Goal: Task Accomplishment & Management: Manage account settings

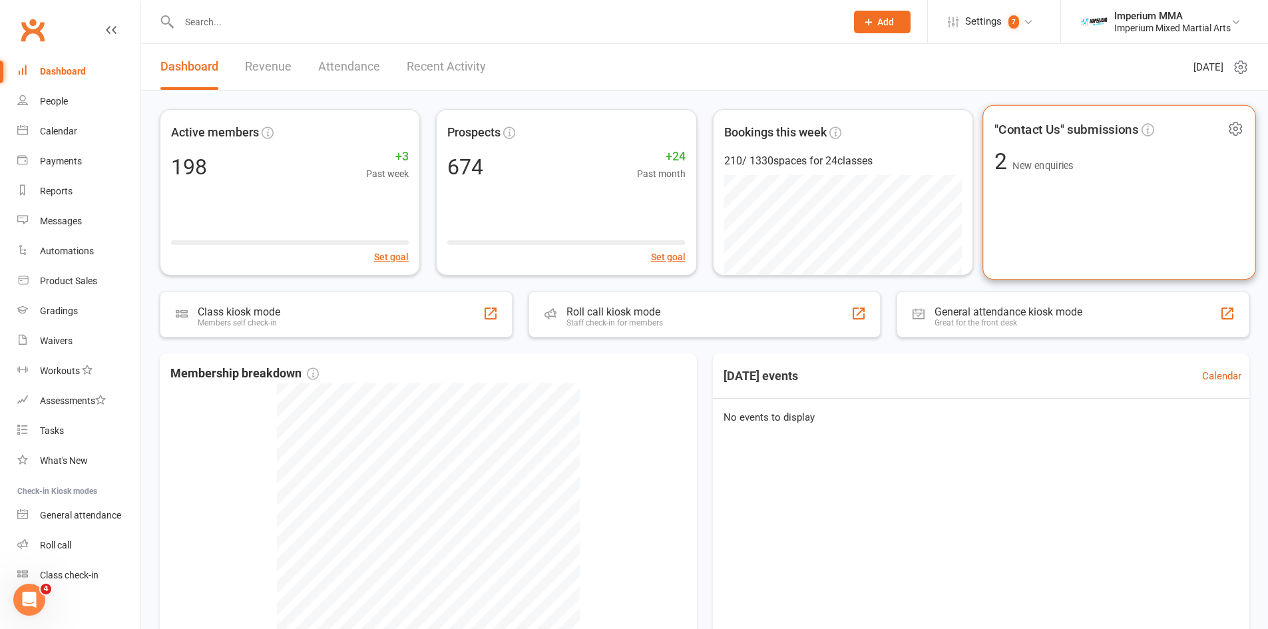
click at [1048, 140] on div ""Contact Us" submissions" at bounding box center [1119, 129] width 250 height 25
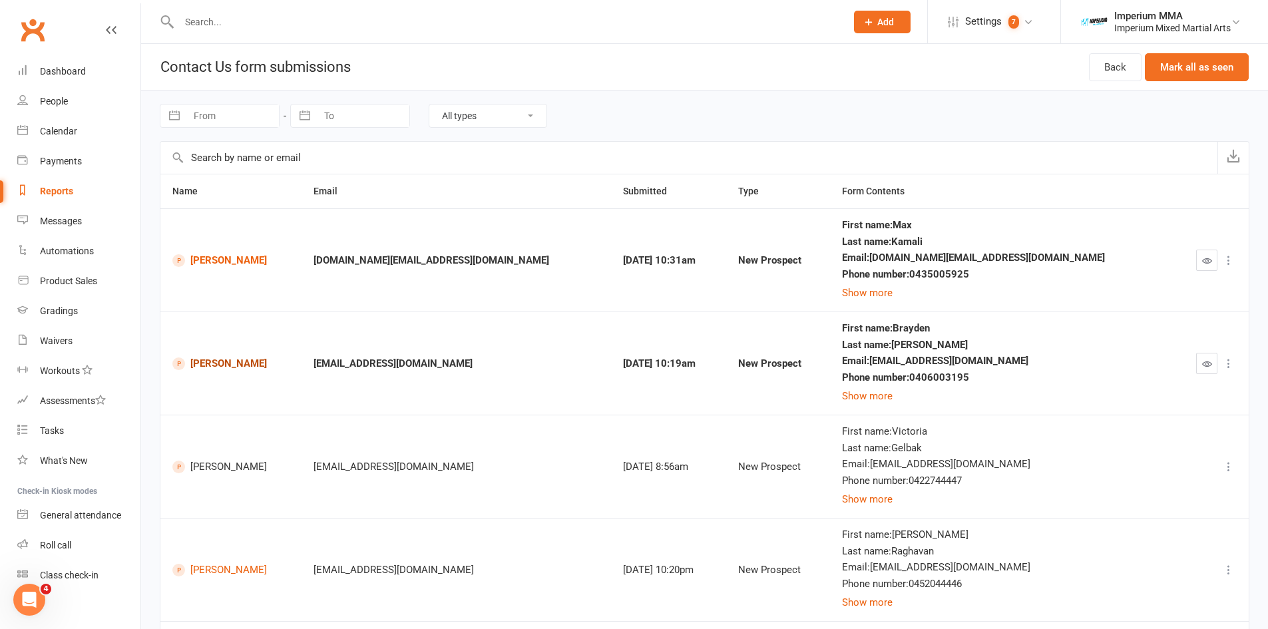
click at [194, 366] on link "[PERSON_NAME]" at bounding box center [230, 363] width 117 height 13
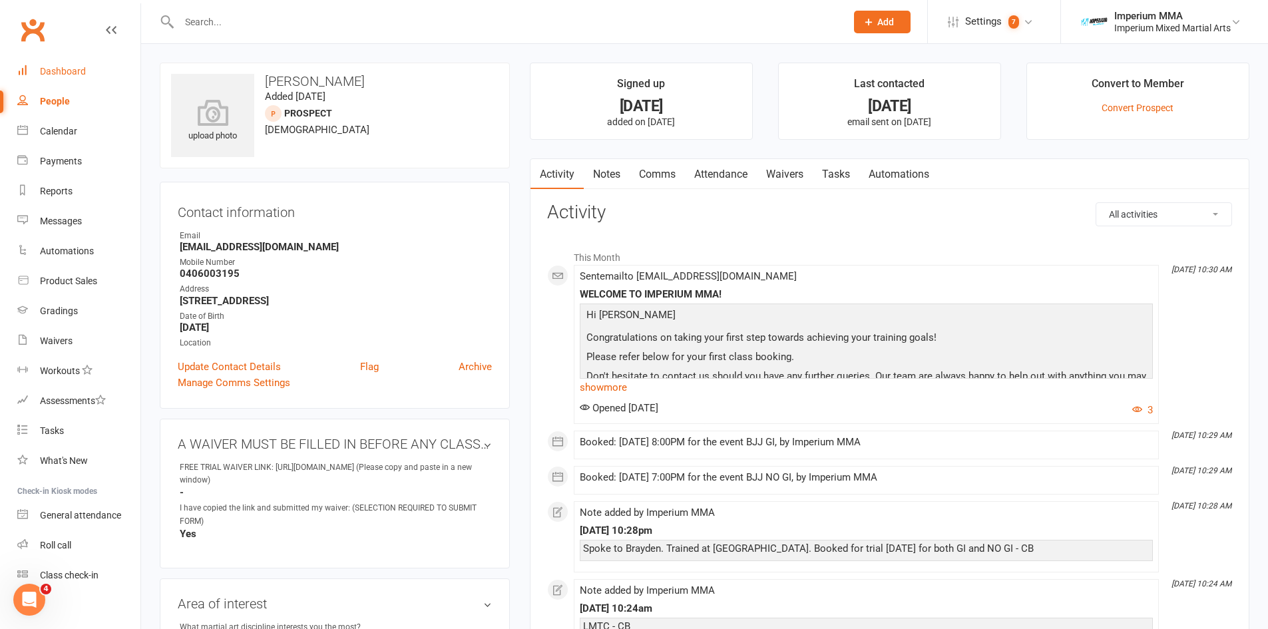
click at [57, 65] on link "Dashboard" at bounding box center [78, 72] width 123 height 30
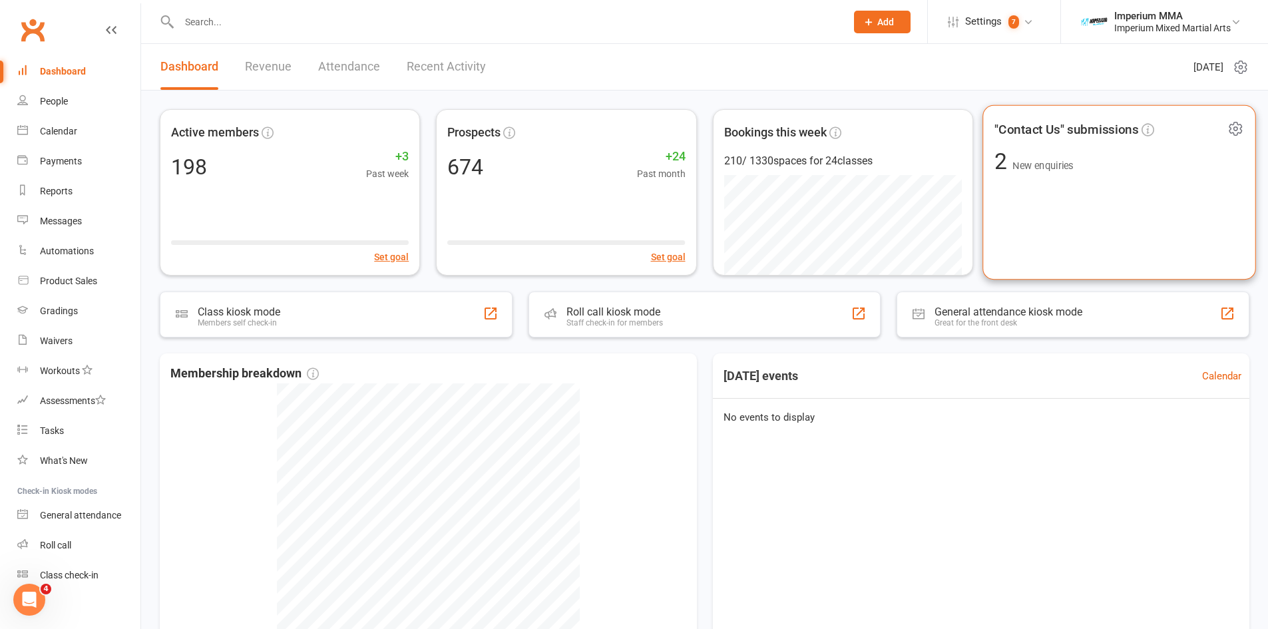
click at [1070, 130] on span ""Contact Us" submissions" at bounding box center [1066, 129] width 144 height 20
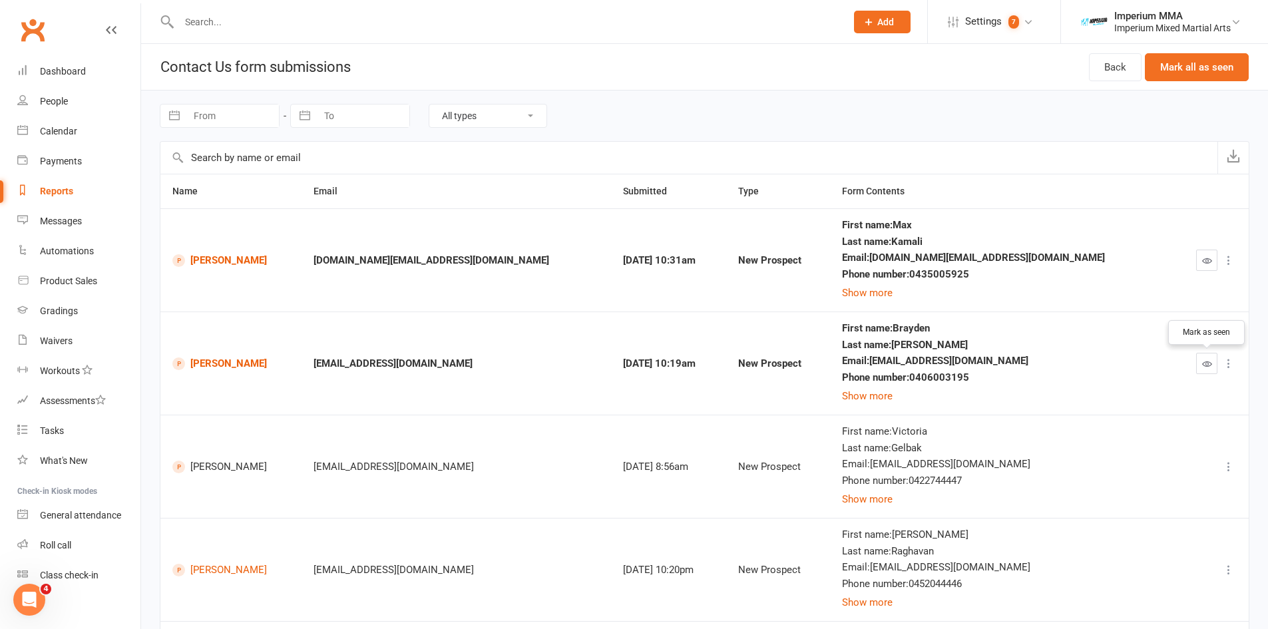
click at [1211, 361] on icon "button" at bounding box center [1207, 364] width 10 height 10
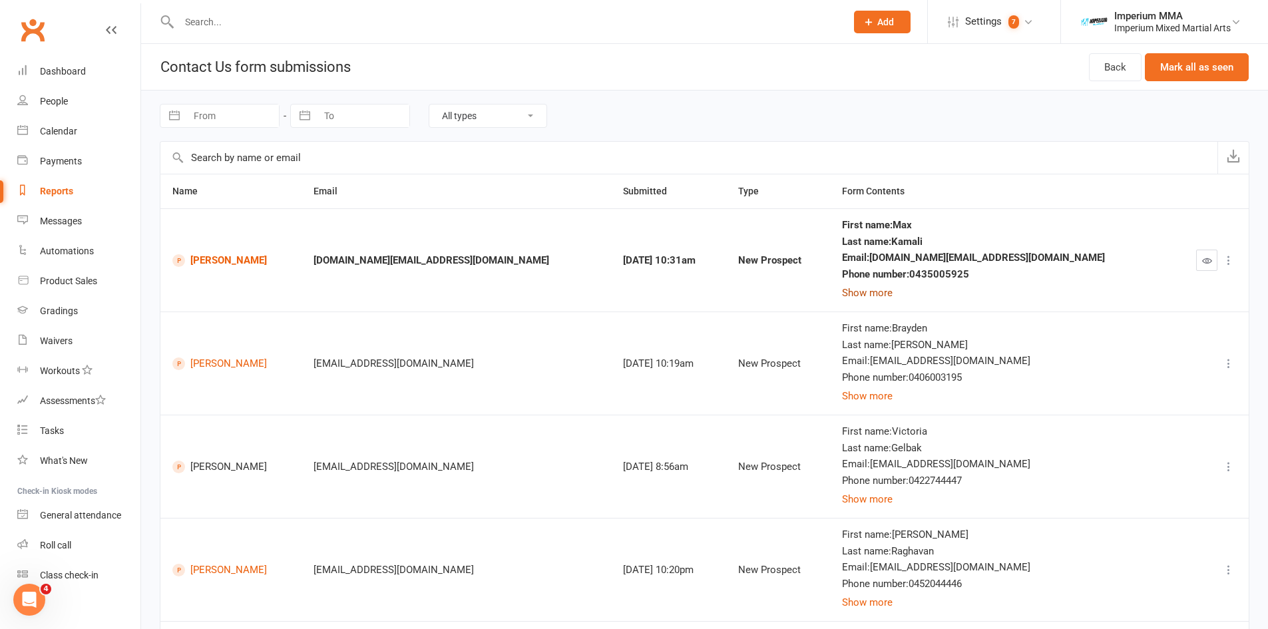
click at [893, 293] on button "Show more" at bounding box center [867, 293] width 51 height 16
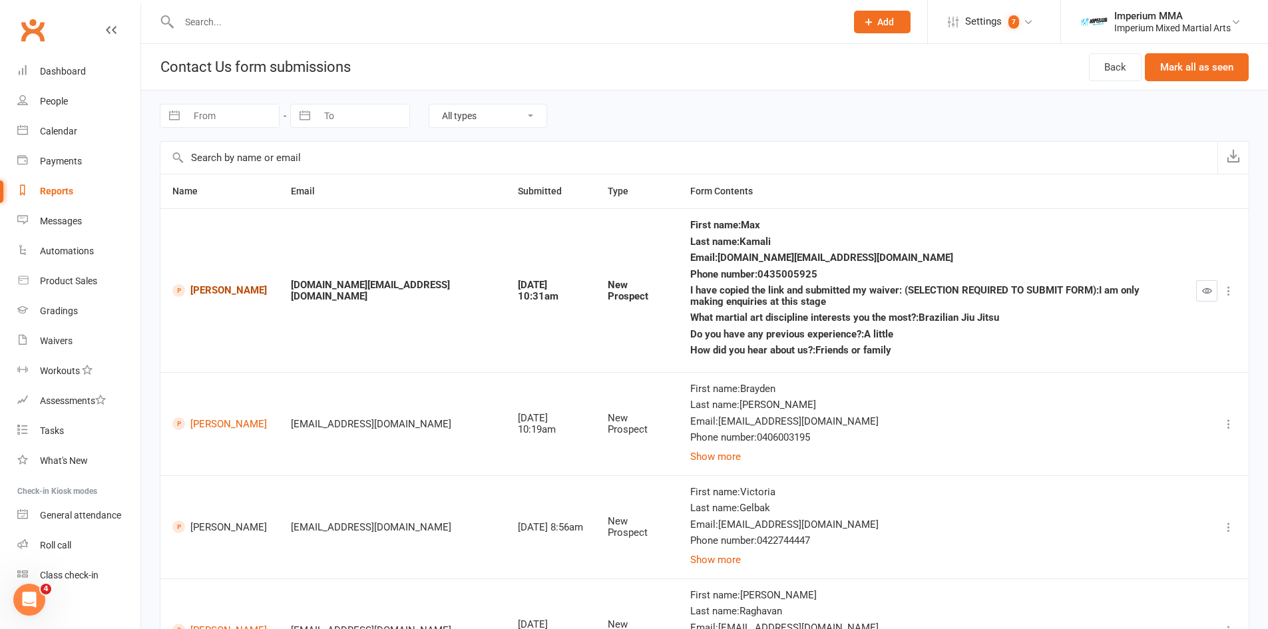
click at [225, 295] on link "[PERSON_NAME]" at bounding box center [219, 290] width 95 height 13
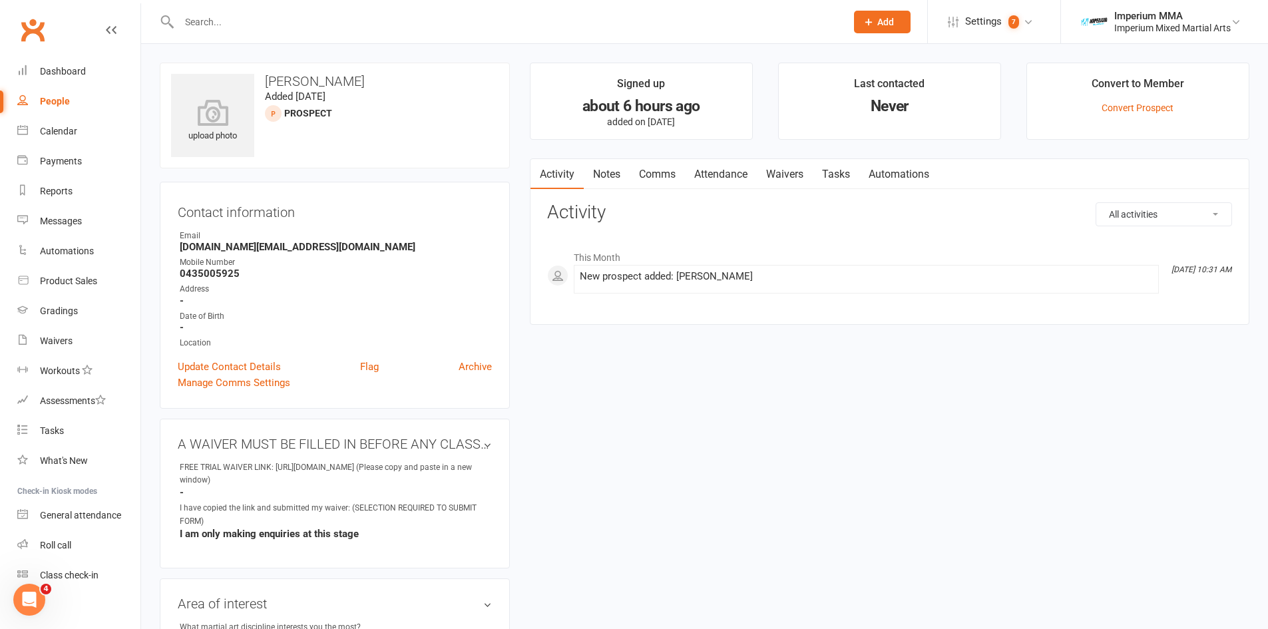
click at [606, 176] on link "Notes" at bounding box center [607, 174] width 46 height 31
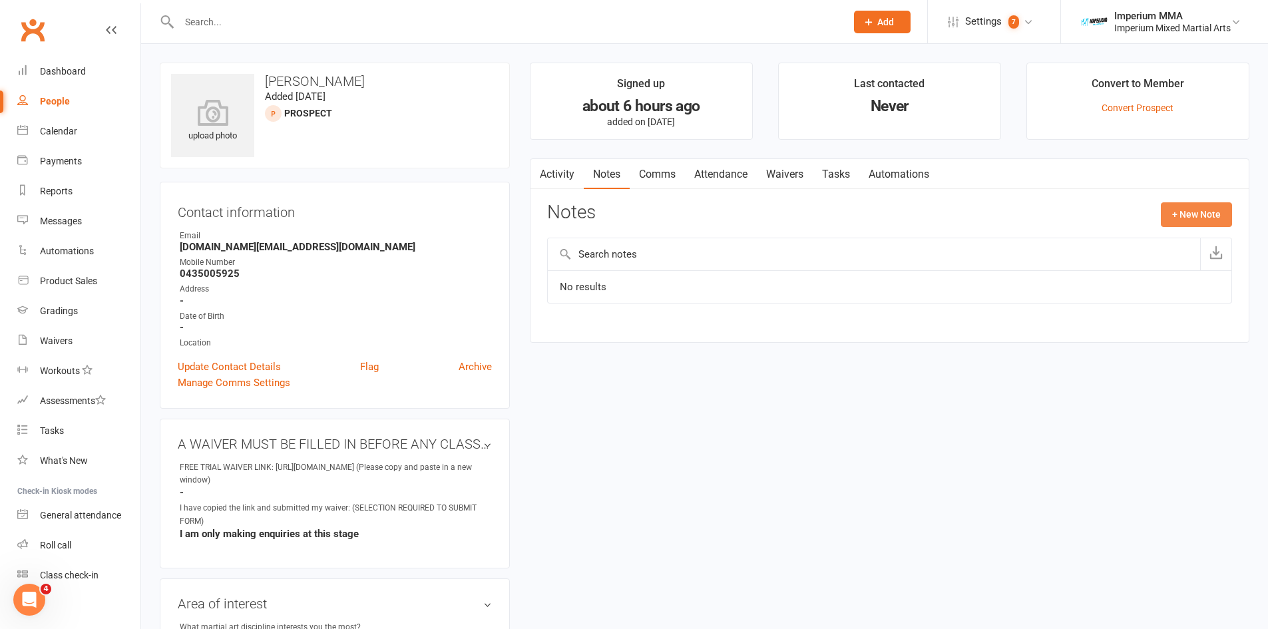
click at [1197, 225] on button "+ New Note" at bounding box center [1196, 214] width 71 height 24
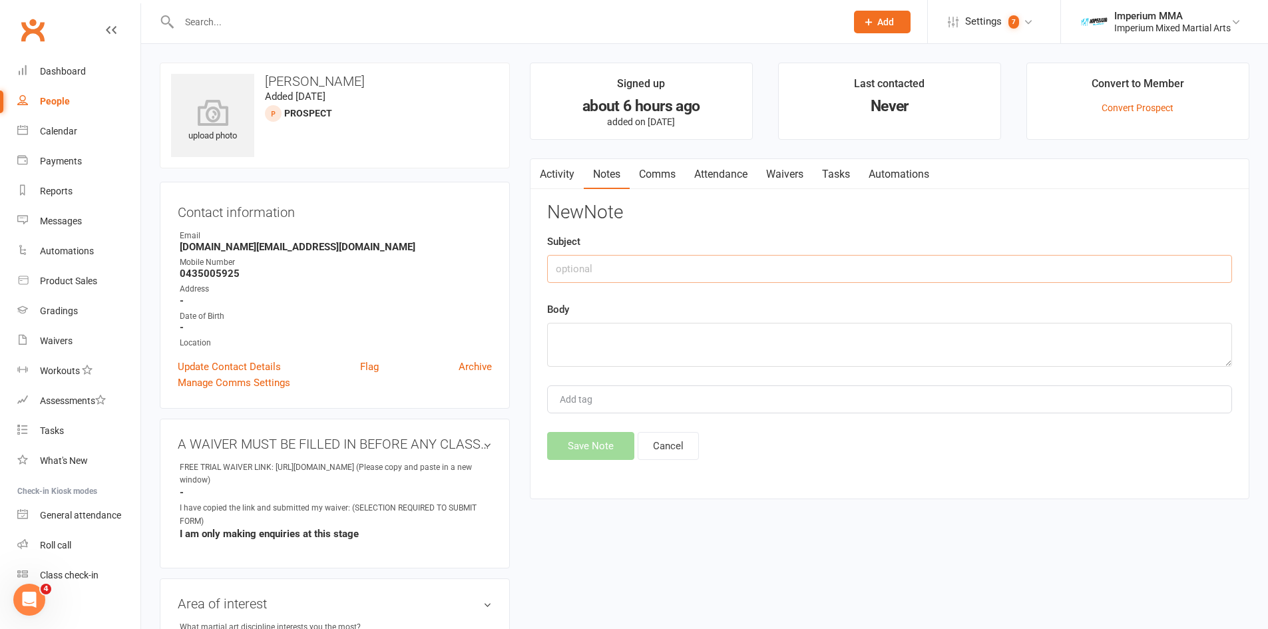
click at [706, 265] on input "text" at bounding box center [889, 269] width 685 height 28
type input "[DATE] 4:25pm"
click at [630, 338] on textarea at bounding box center [889, 345] width 685 height 44
type textarea "Rang Max. Bad time. Will ring him back [DATE] - CB"
click at [592, 447] on button "Save Note" at bounding box center [590, 446] width 87 height 28
